Goal: Navigation & Orientation: Find specific page/section

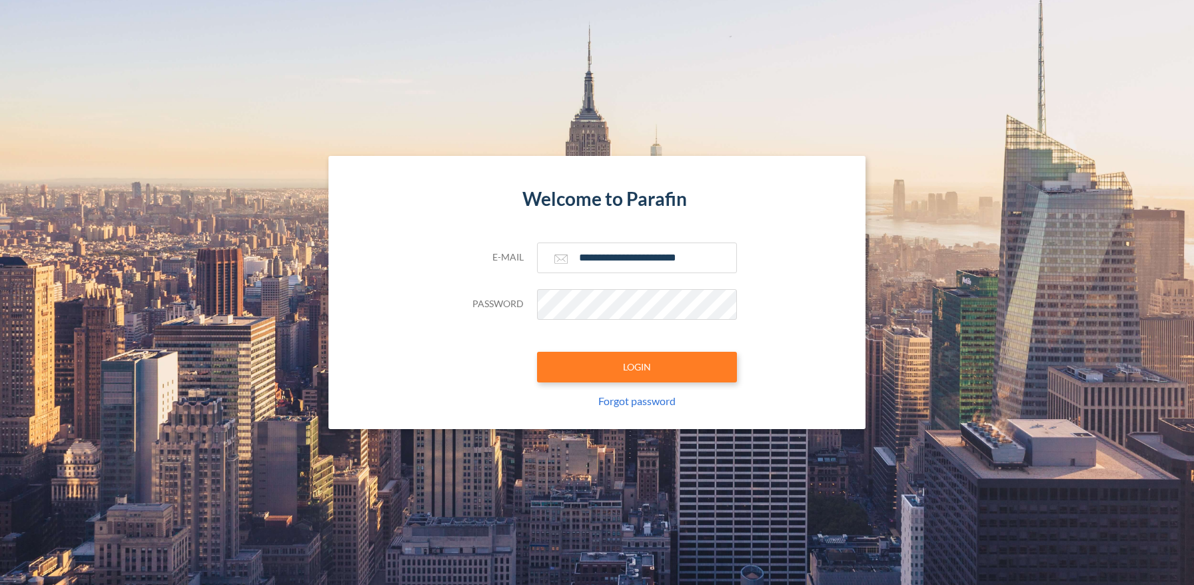
type input "**********"
click at [636, 366] on button "LOGIN" at bounding box center [637, 367] width 200 height 31
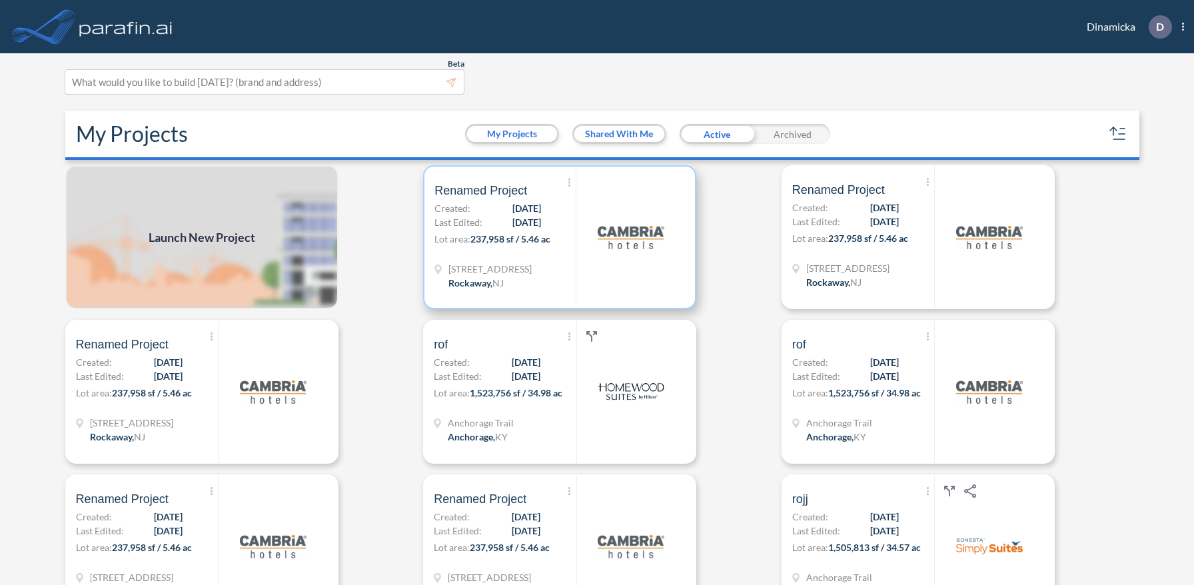
scroll to position [3, 0]
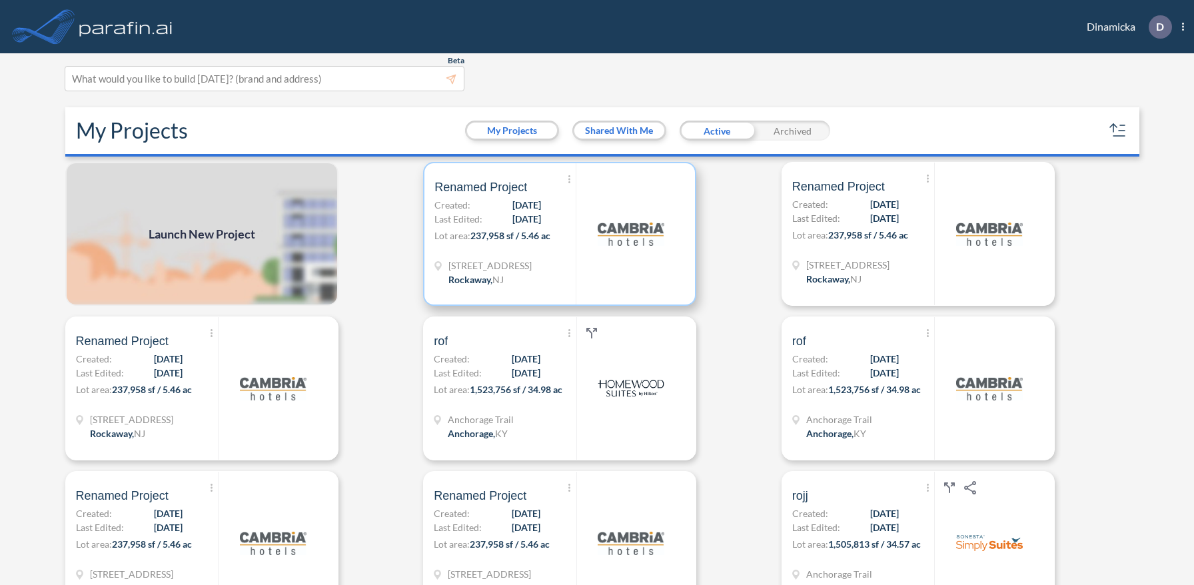
click at [560, 233] on p "Lot area: 237,958 sf / 5.46 ac" at bounding box center [504, 238] width 141 height 19
